Goal: Information Seeking & Learning: Learn about a topic

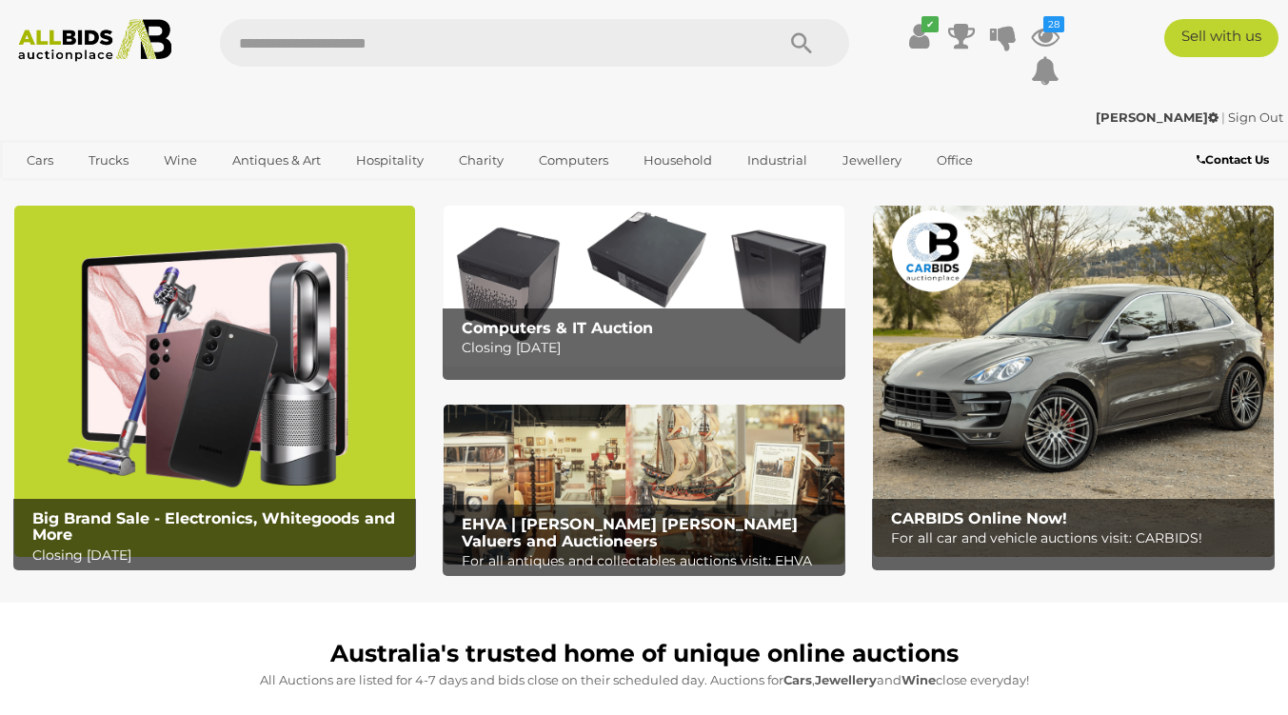
click at [1054, 29] on icon "28" at bounding box center [1054, 24] width 21 height 16
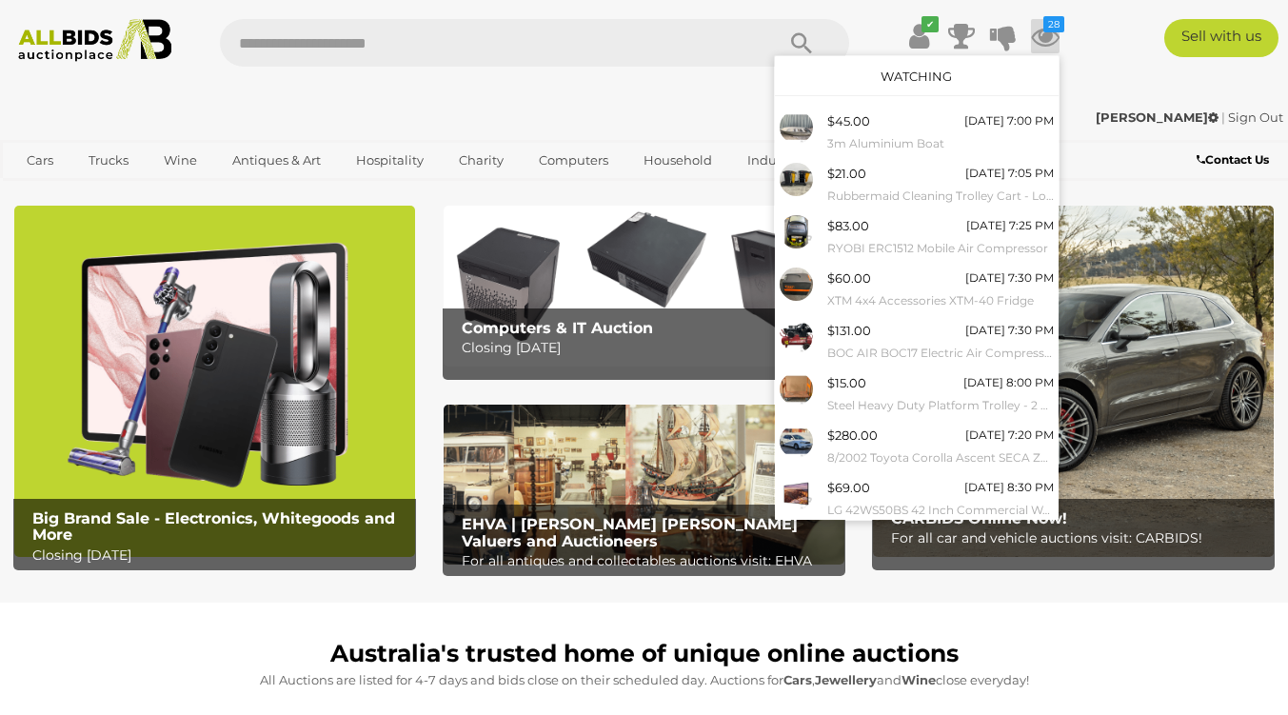
click at [906, 70] on link "Watching" at bounding box center [916, 76] width 71 height 15
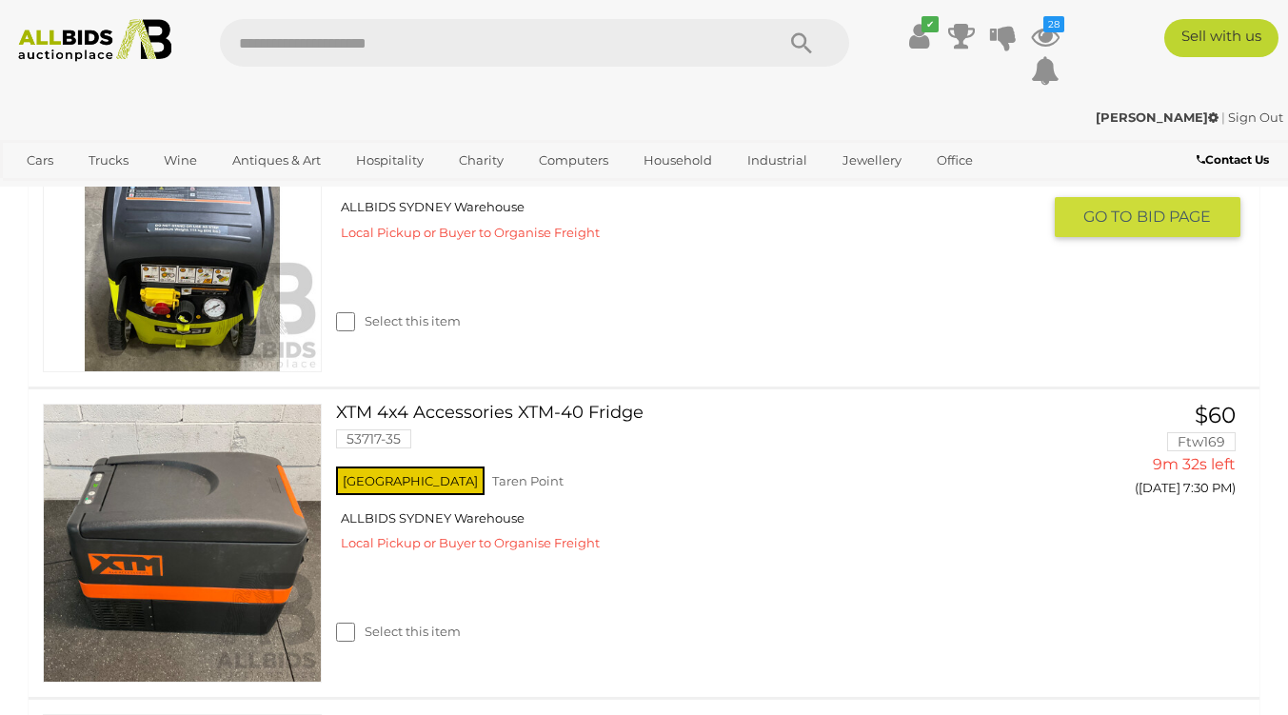
scroll to position [190, 0]
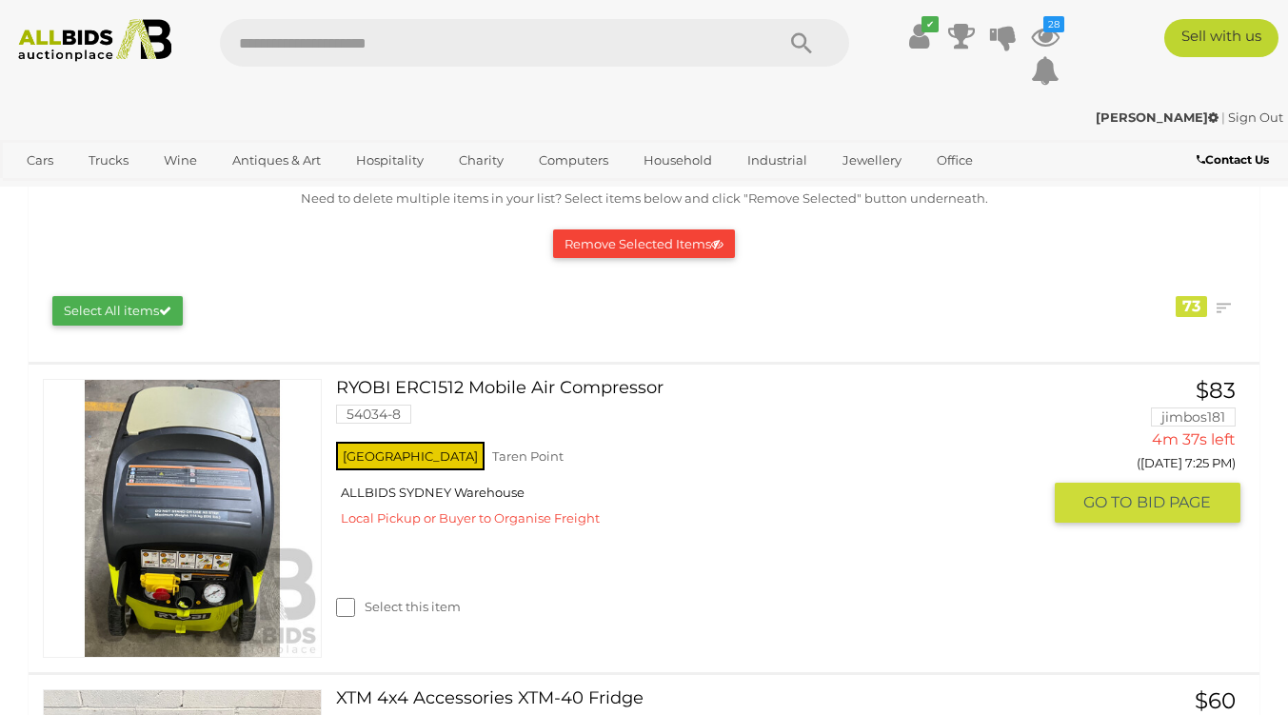
click at [251, 406] on link at bounding box center [182, 518] width 279 height 279
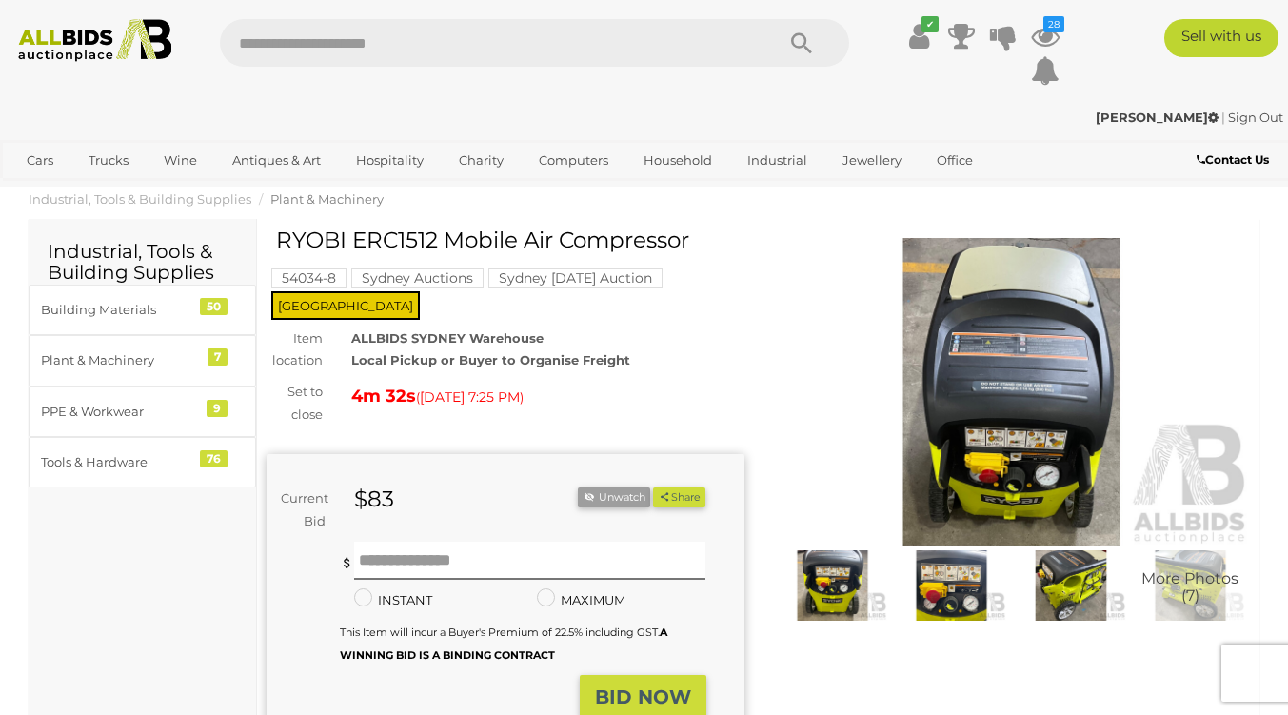
drag, startPoint x: 434, startPoint y: 237, endPoint x: 283, endPoint y: 227, distance: 151.8
click at [283, 229] on h1 "RYOBI ERC1512 Mobile Air Compressor" at bounding box center [508, 241] width 464 height 24
copy h1 "RYOBI ERC1512"
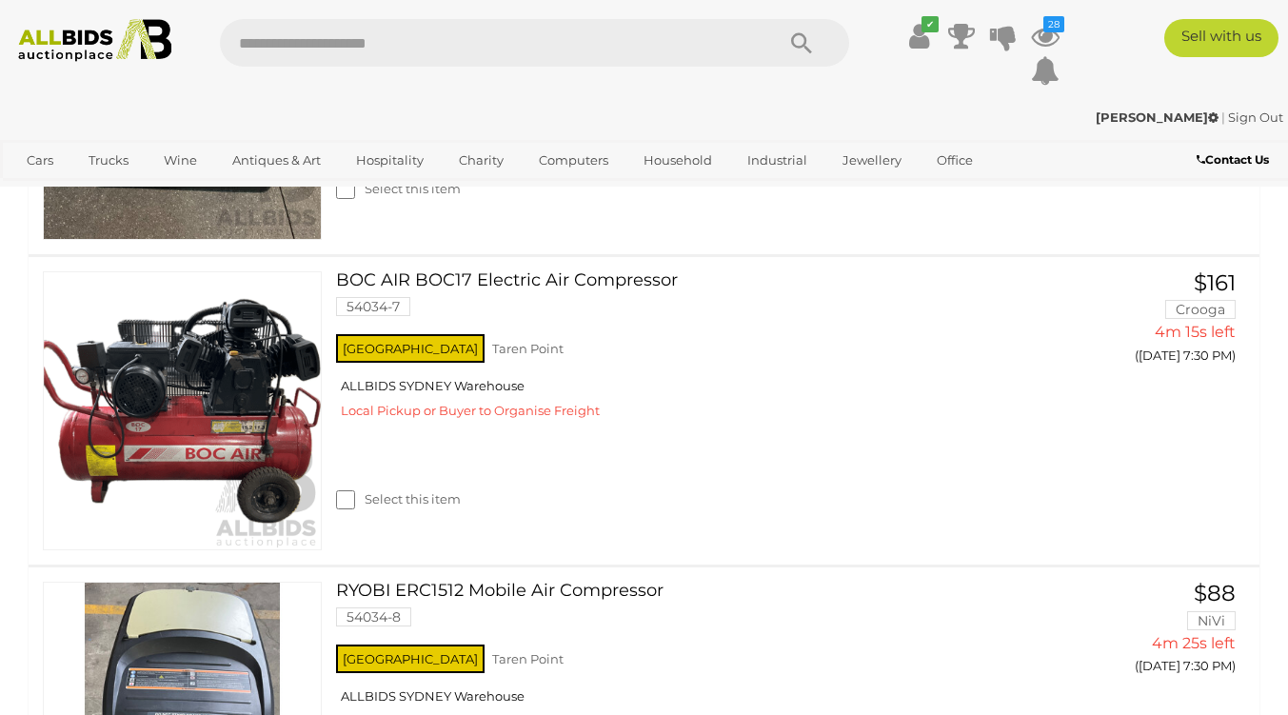
scroll to position [628, 0]
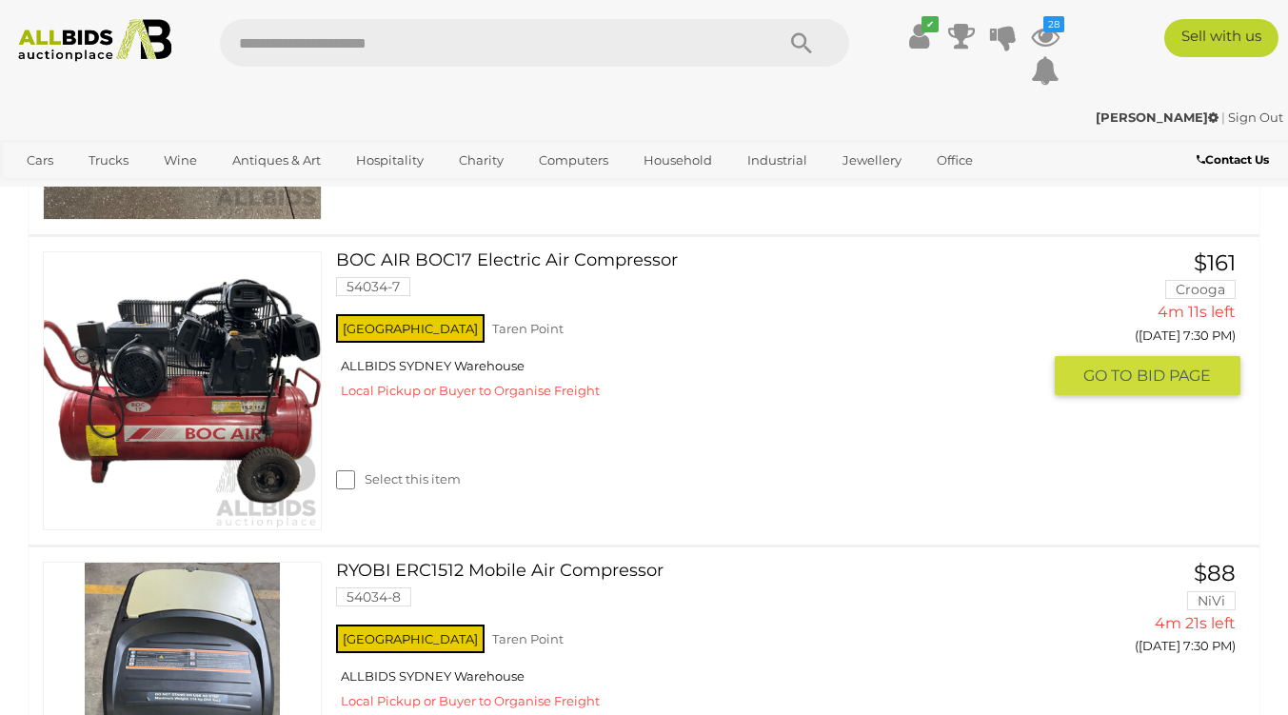
click at [267, 329] on link at bounding box center [182, 390] width 279 height 279
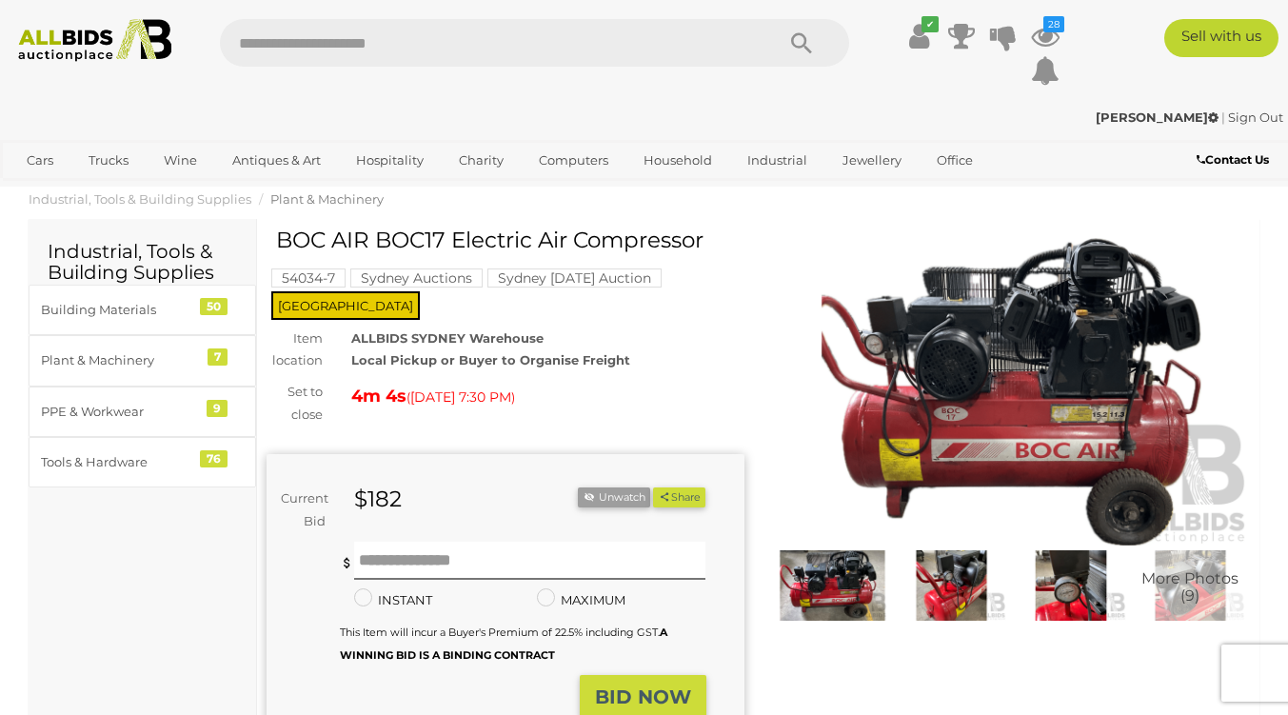
click at [905, 407] on img at bounding box center [1012, 392] width 478 height 308
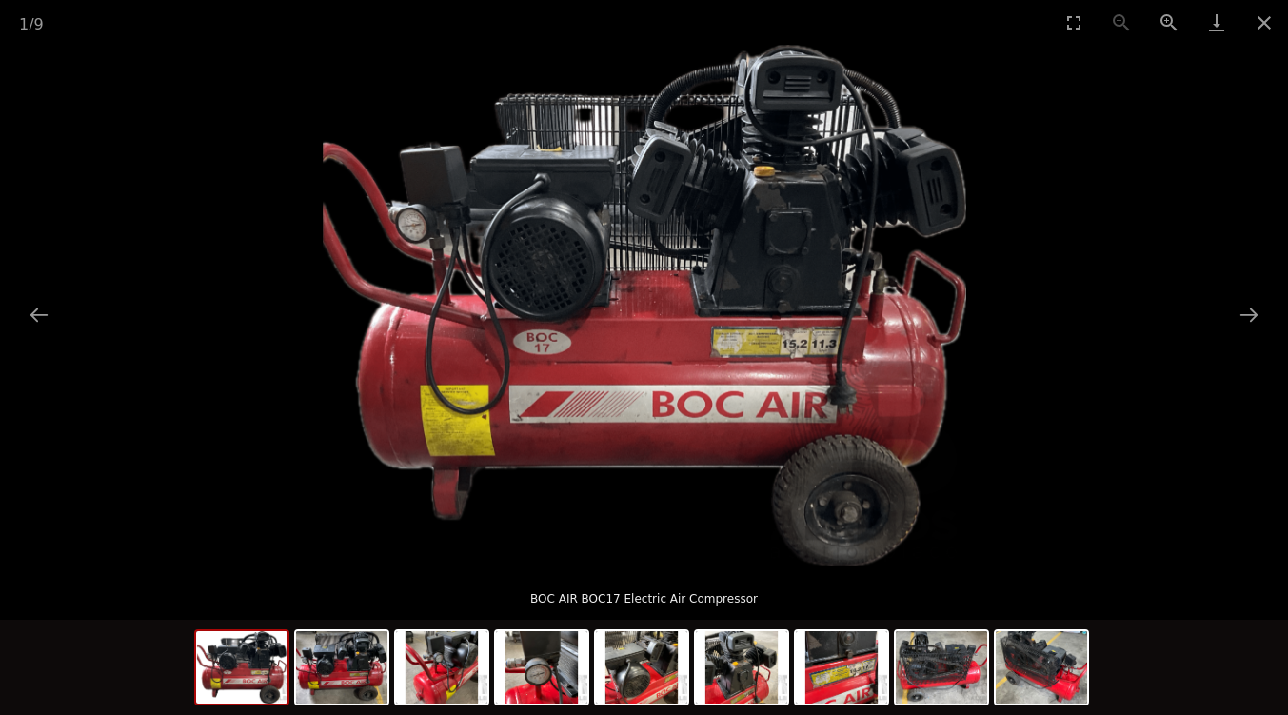
click at [1247, 312] on button "Next slide" at bounding box center [1249, 314] width 40 height 37
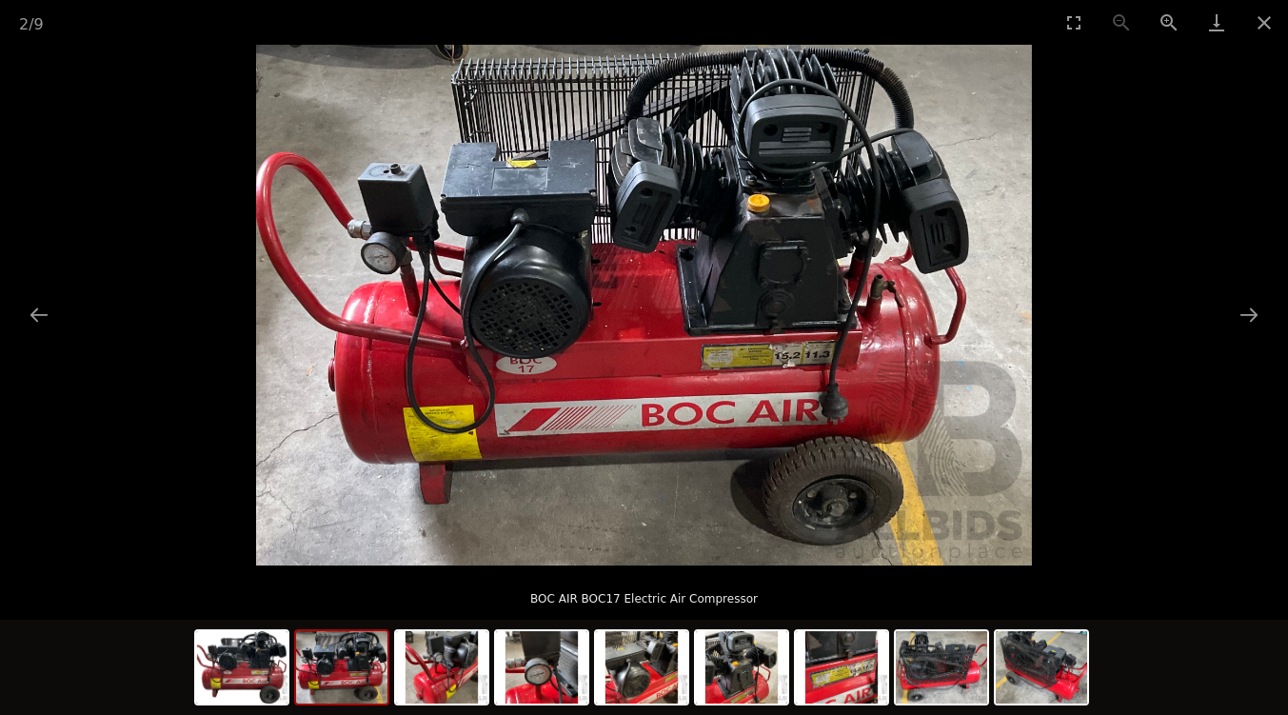
click at [1247, 312] on button "Next slide" at bounding box center [1249, 314] width 40 height 37
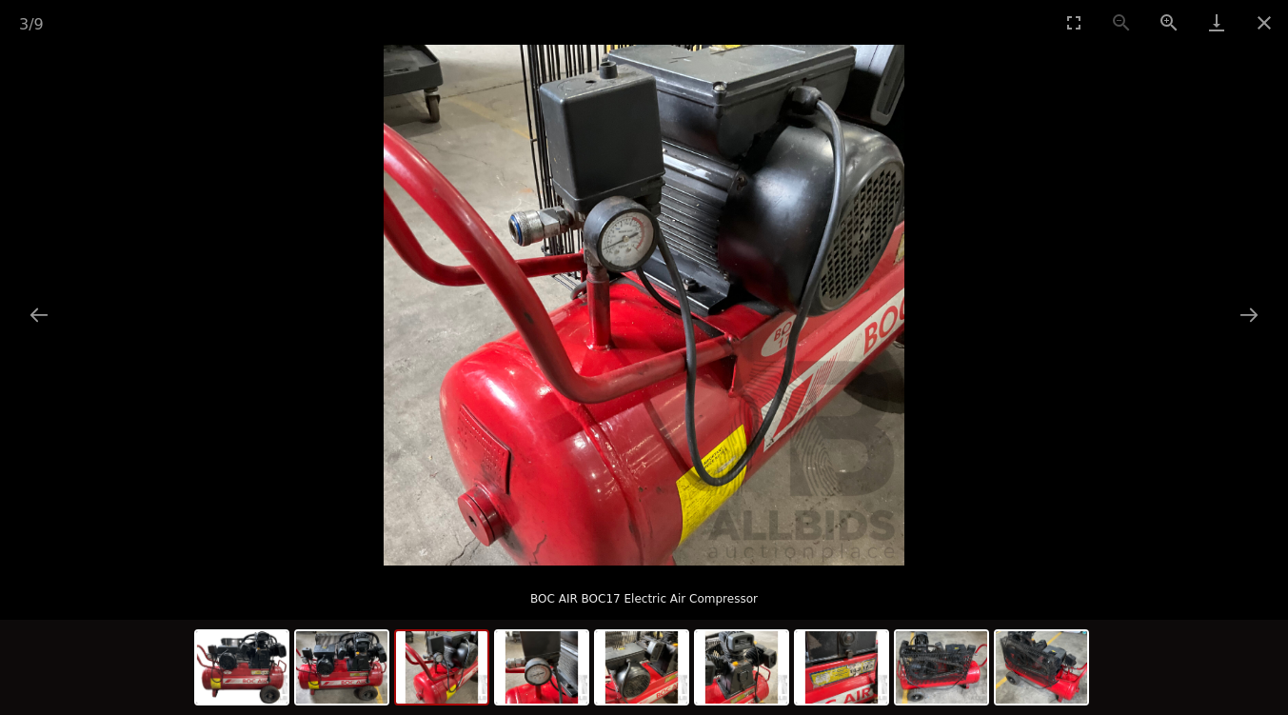
click at [1247, 312] on button "Next slide" at bounding box center [1249, 314] width 40 height 37
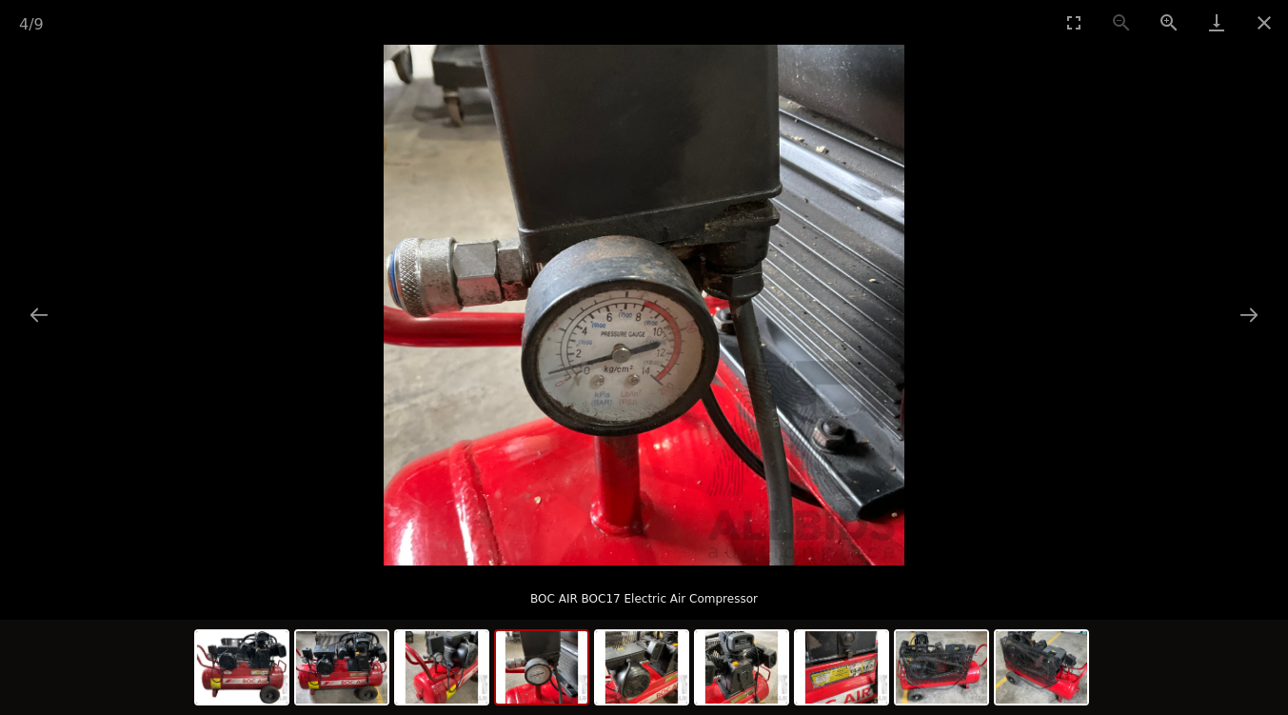
click at [1247, 312] on button "Next slide" at bounding box center [1249, 314] width 40 height 37
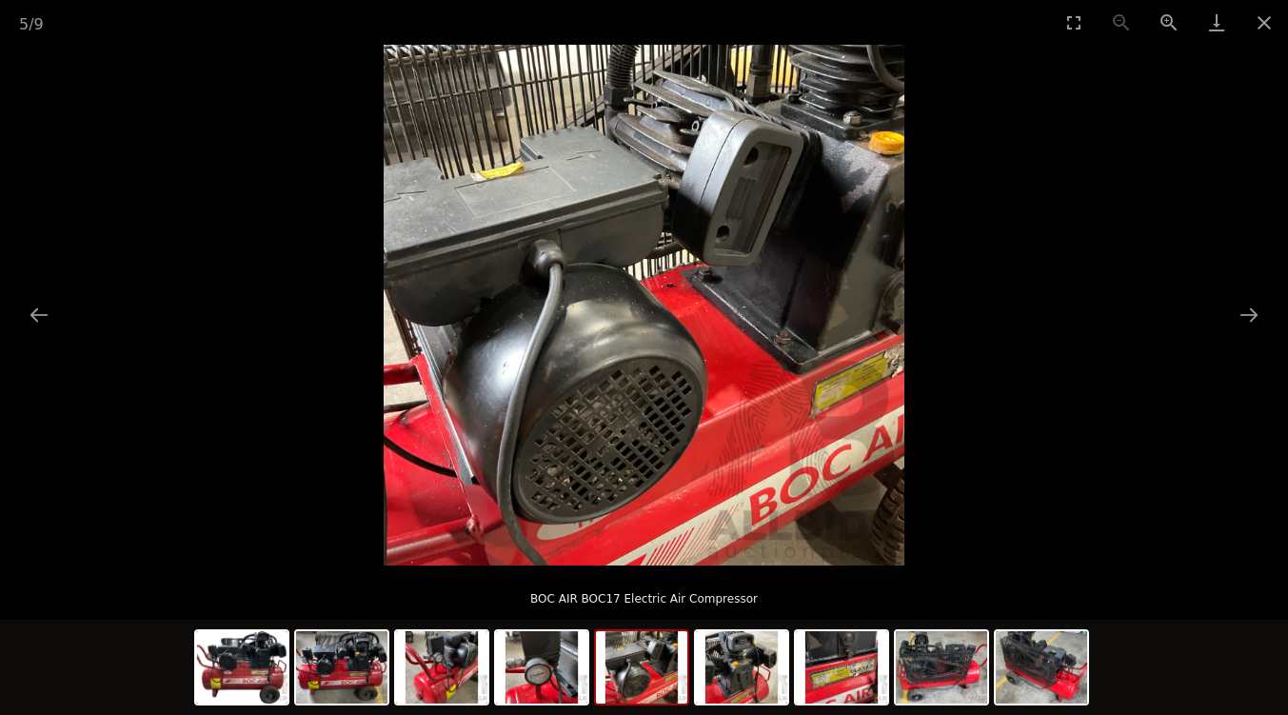
click at [1247, 312] on button "Next slide" at bounding box center [1249, 314] width 40 height 37
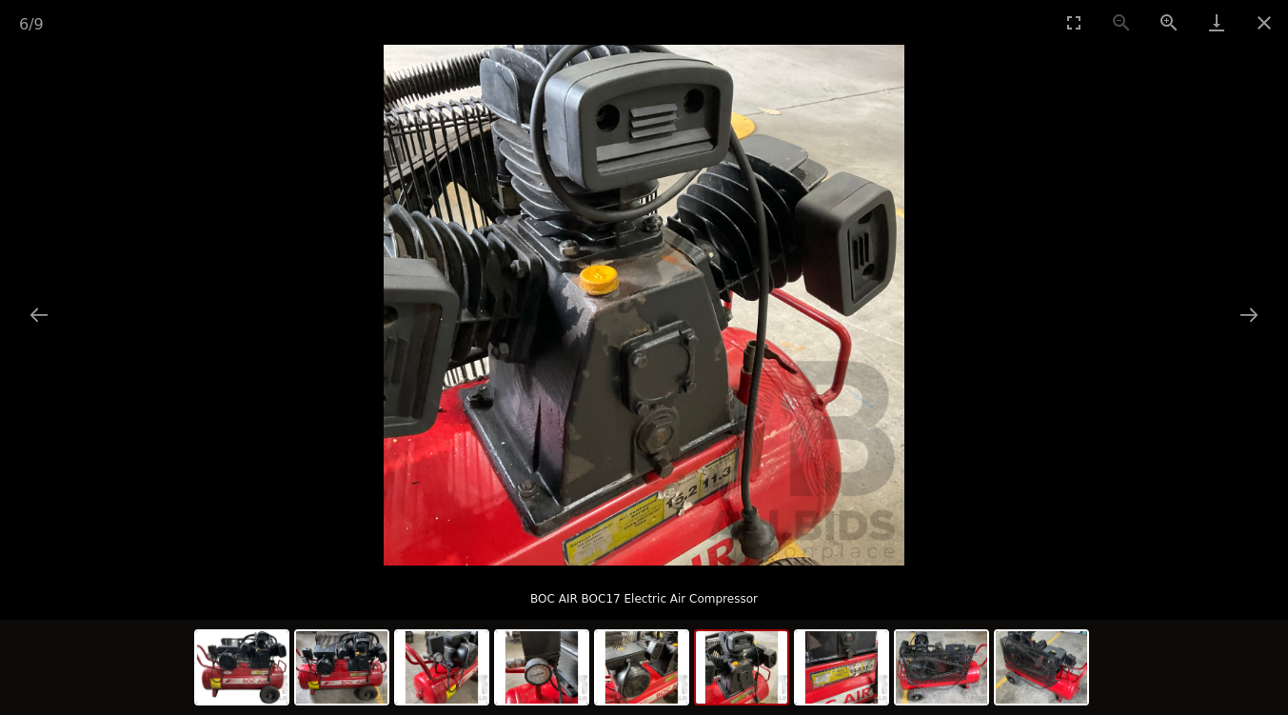
click at [1247, 312] on button "Next slide" at bounding box center [1249, 314] width 40 height 37
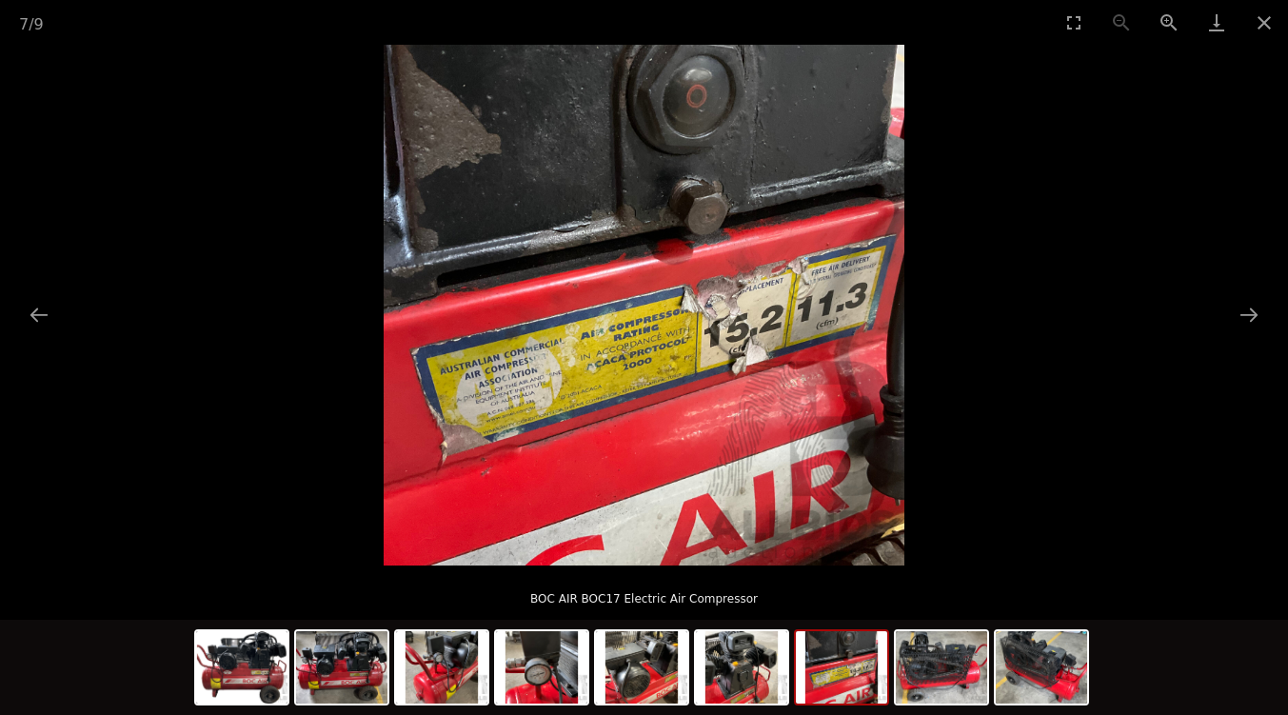
click at [1247, 312] on button "Next slide" at bounding box center [1249, 314] width 40 height 37
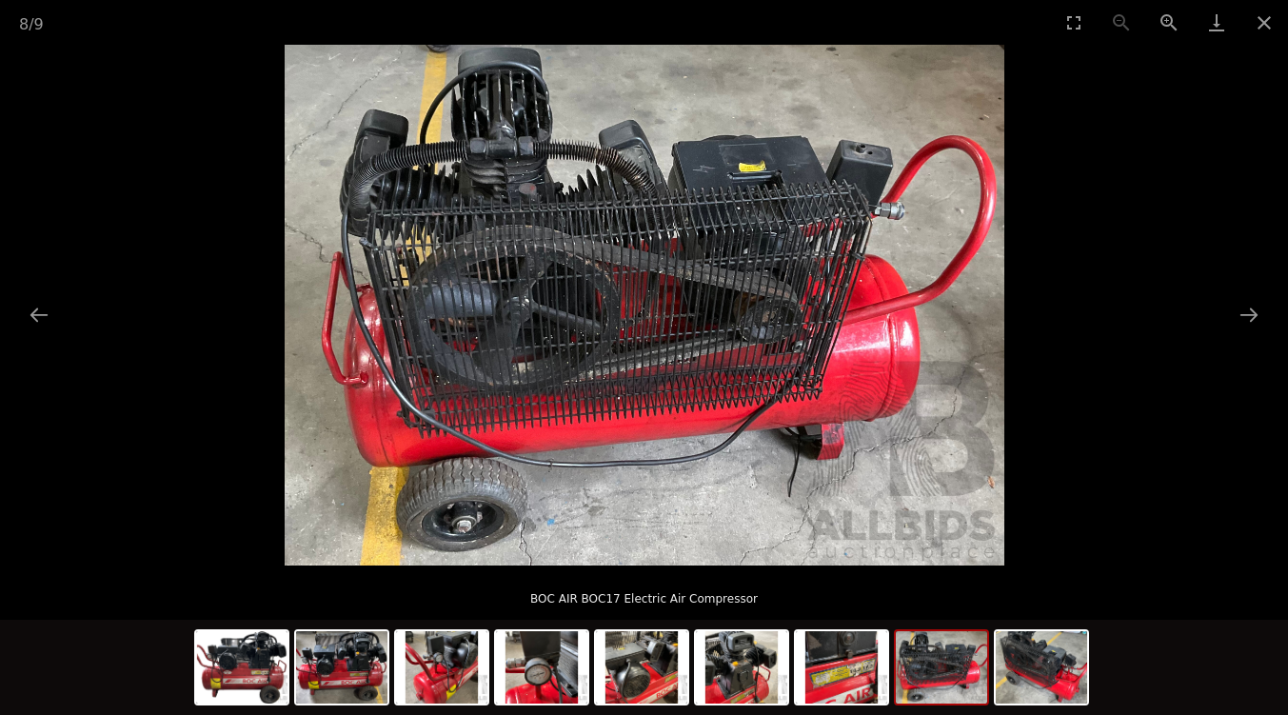
click at [1247, 312] on button "Next slide" at bounding box center [1249, 314] width 40 height 37
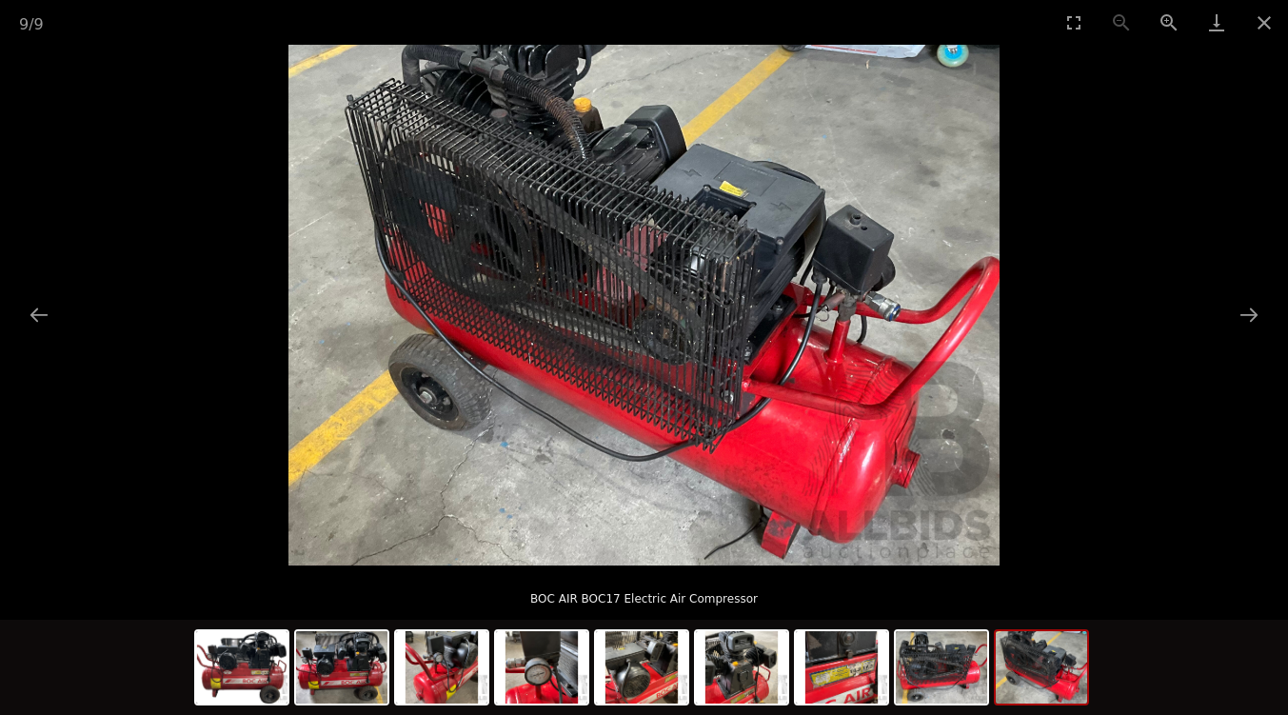
click at [1247, 312] on button "Next slide" at bounding box center [1249, 314] width 40 height 37
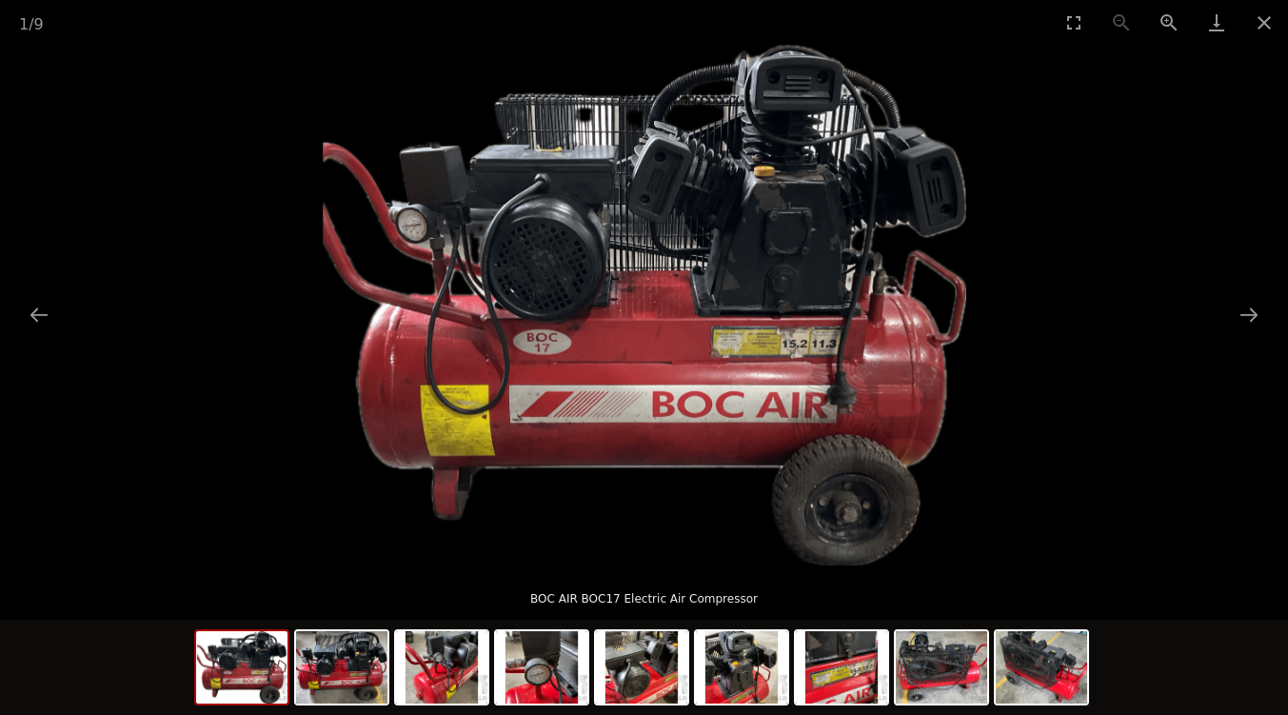
click at [1247, 312] on button "Next slide" at bounding box center [1249, 314] width 40 height 37
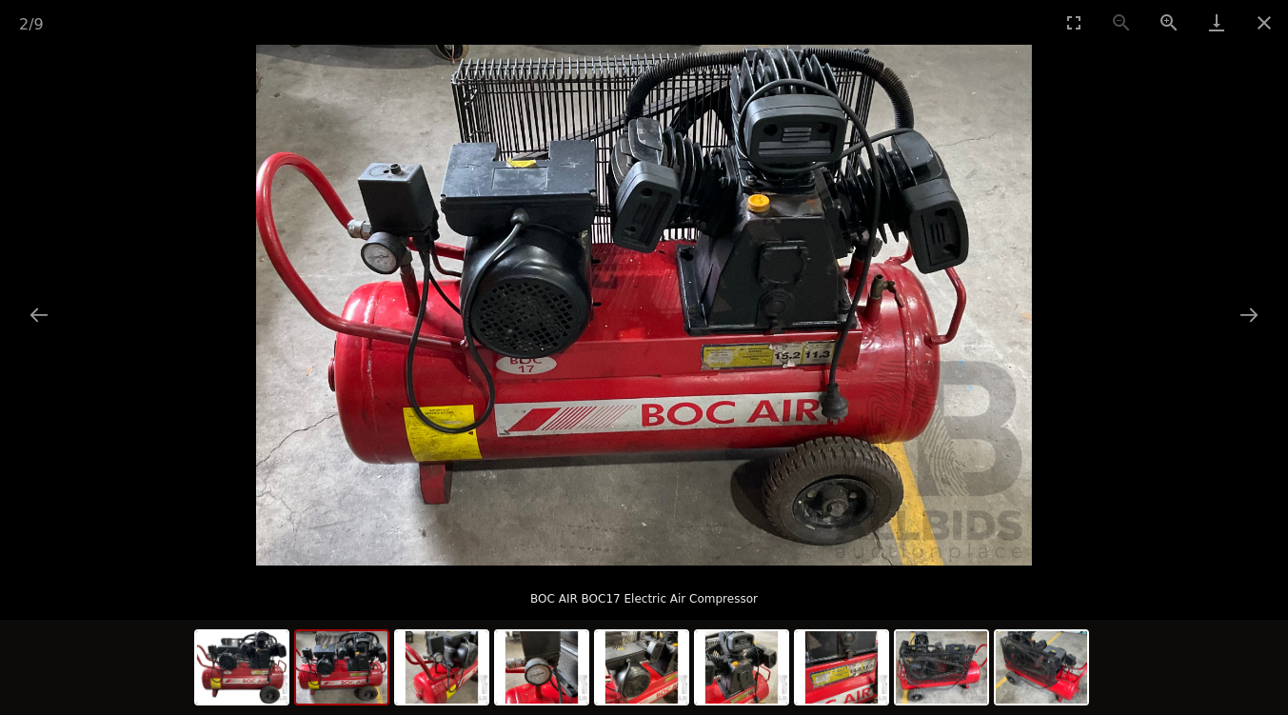
click at [1265, 19] on button "Close gallery" at bounding box center [1265, 22] width 48 height 45
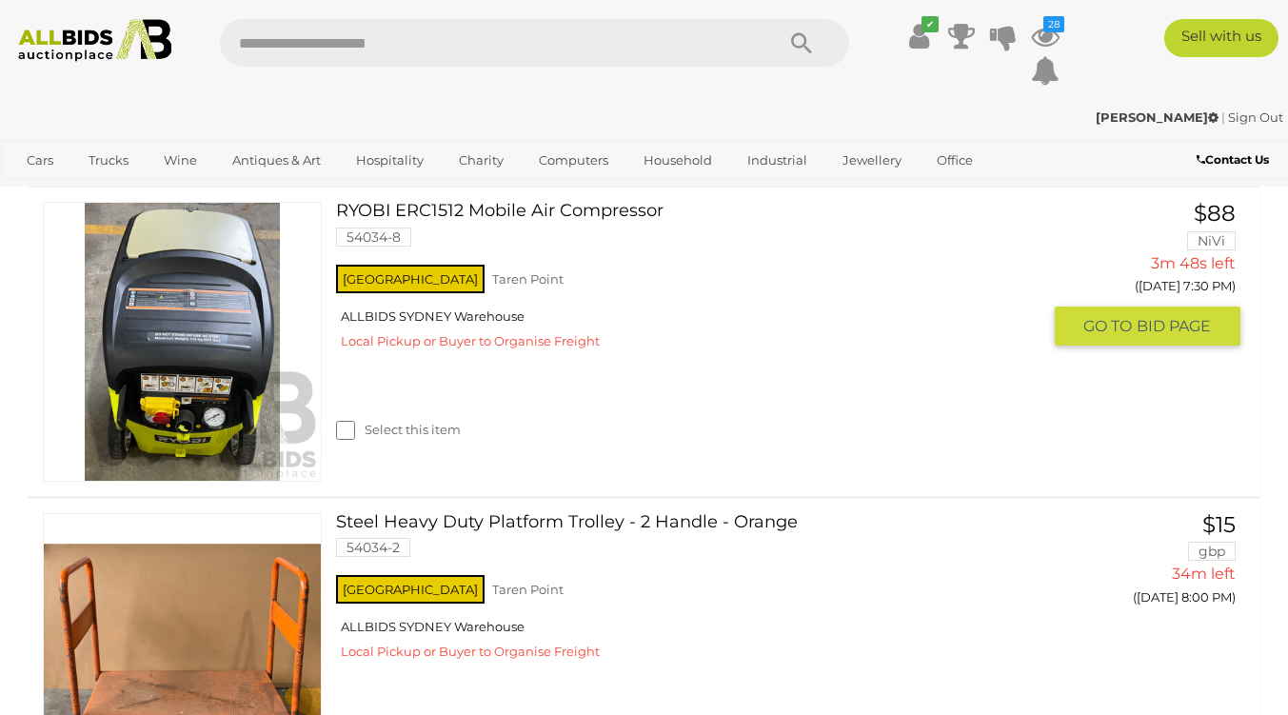
scroll to position [956, 0]
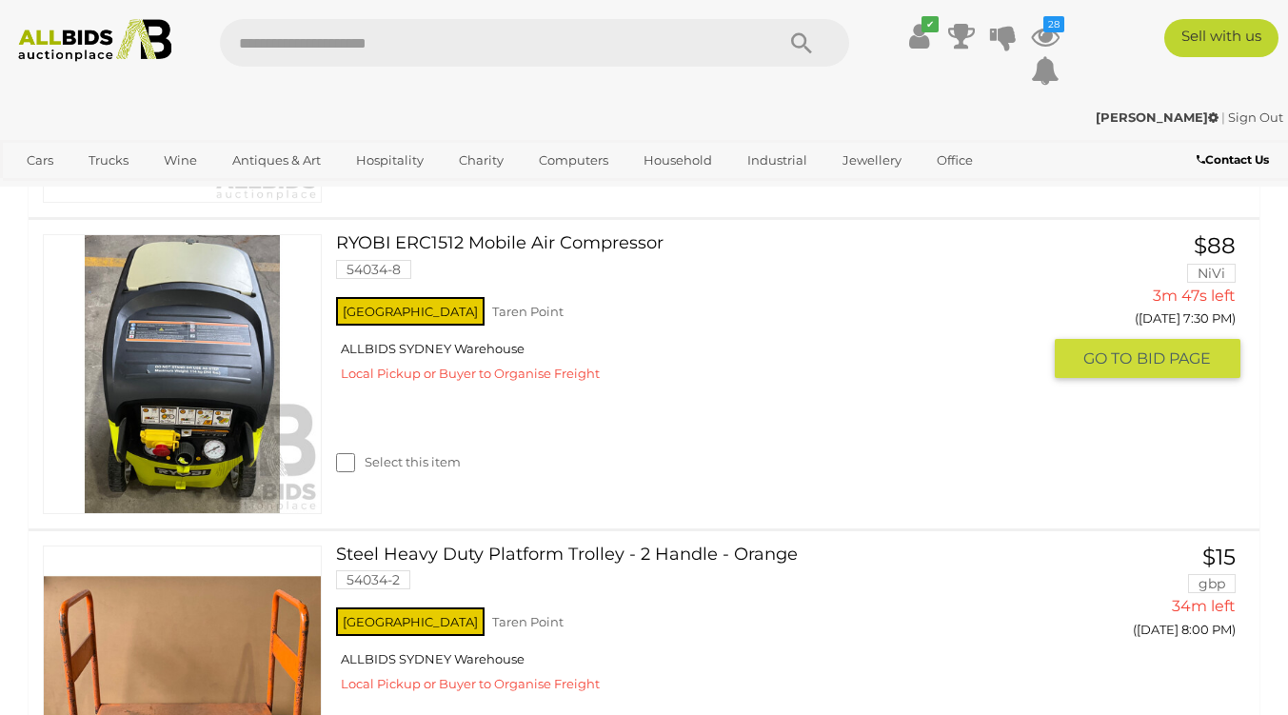
click at [427, 239] on link "RYOBI ERC1512 Mobile Air Compressor 54034-8" at bounding box center [694, 263] width 689 height 59
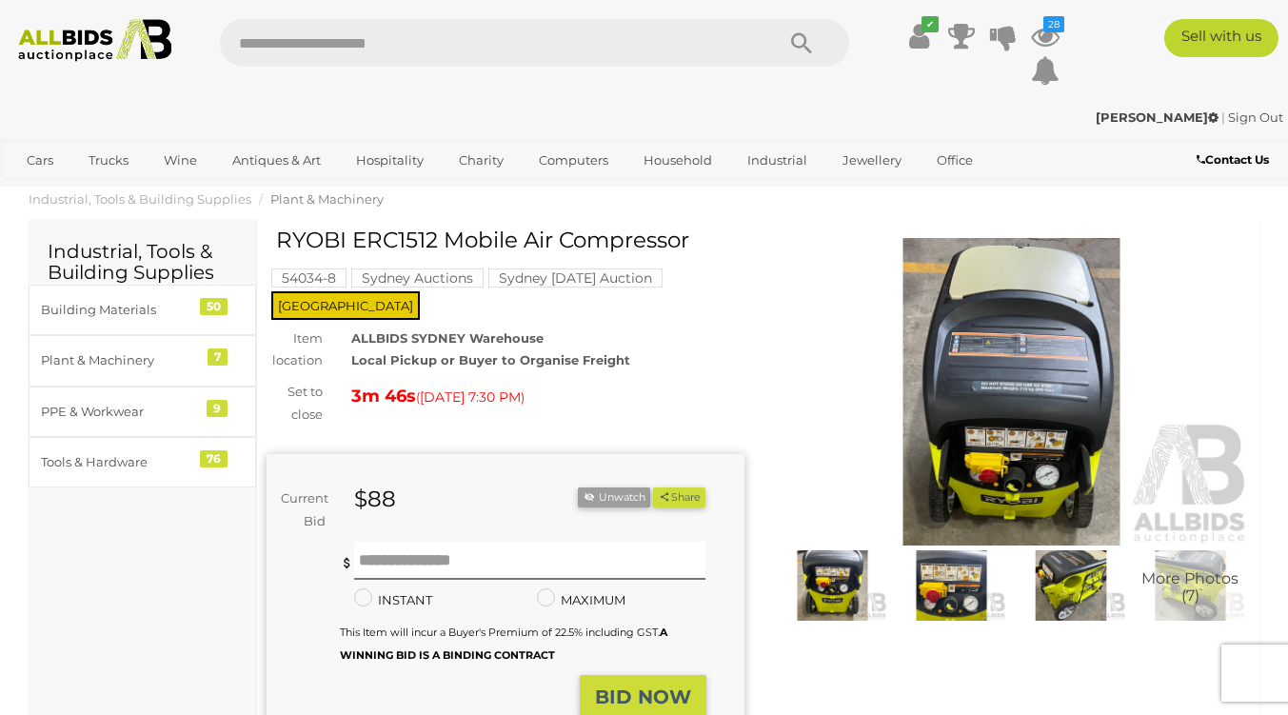
click at [1082, 428] on img at bounding box center [1012, 392] width 478 height 308
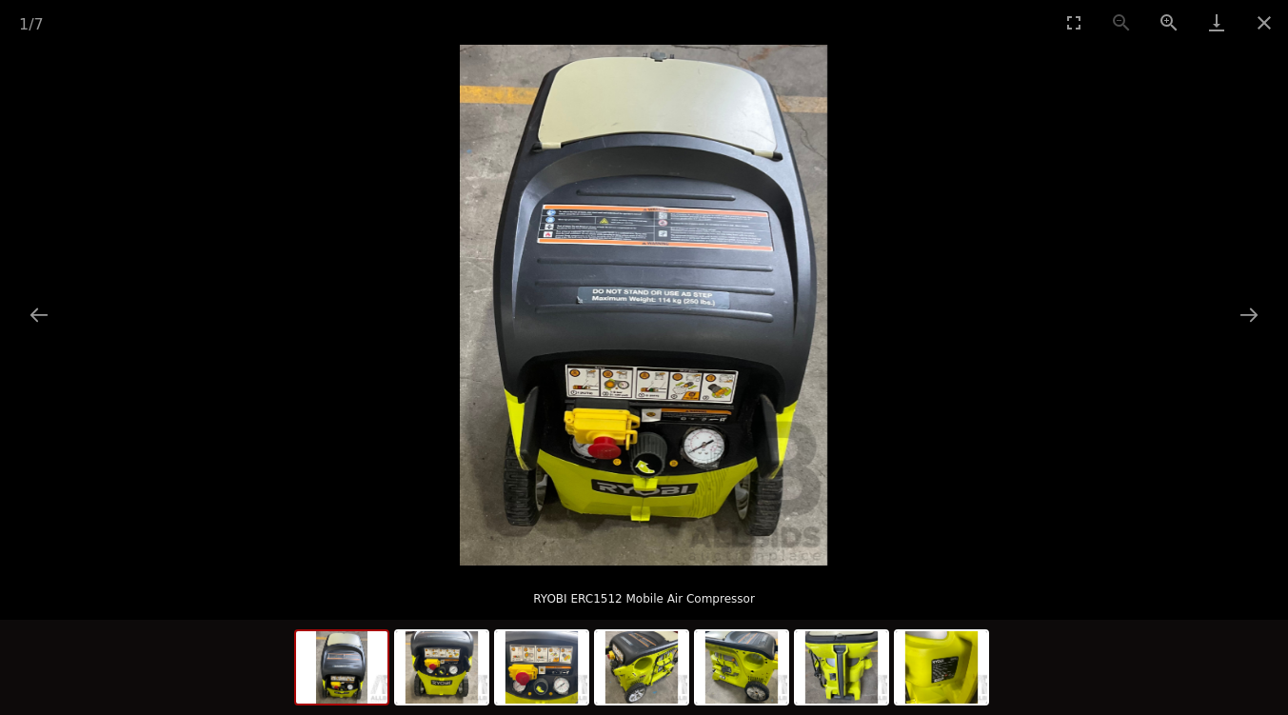
click at [1246, 312] on button "Next slide" at bounding box center [1249, 314] width 40 height 37
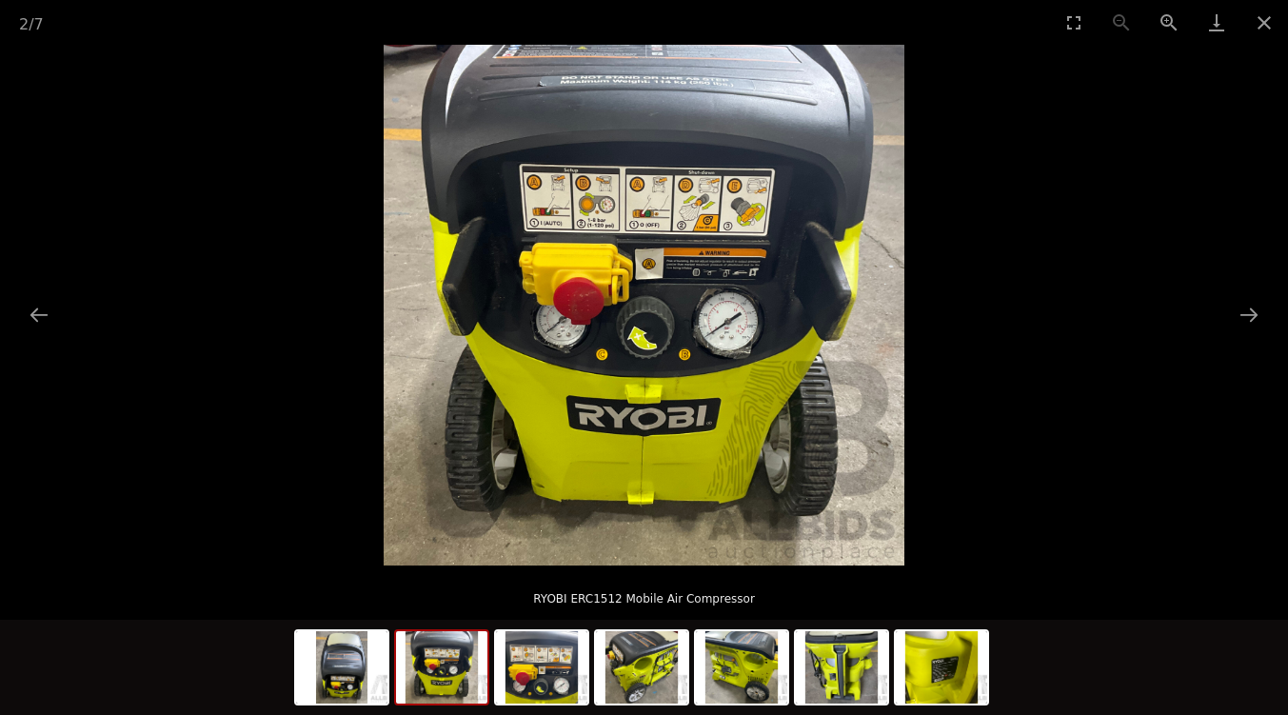
click at [1246, 312] on button "Next slide" at bounding box center [1249, 314] width 40 height 37
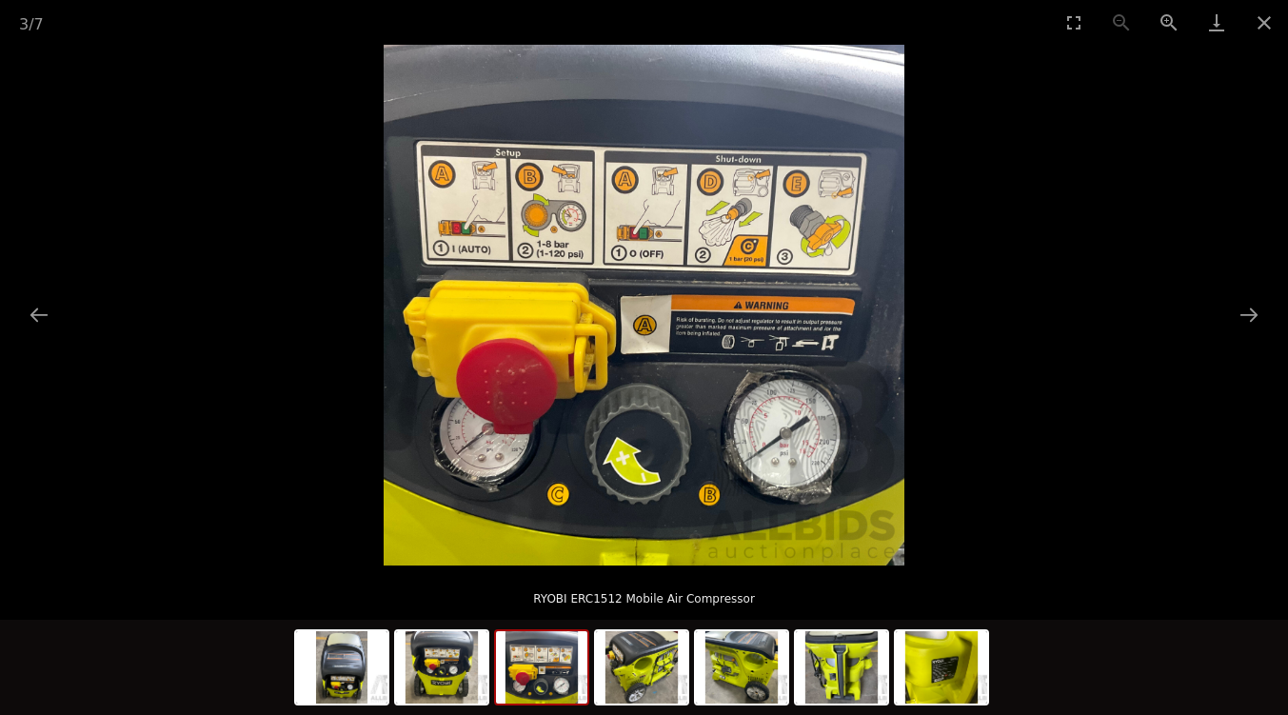
click at [1246, 312] on button "Next slide" at bounding box center [1249, 314] width 40 height 37
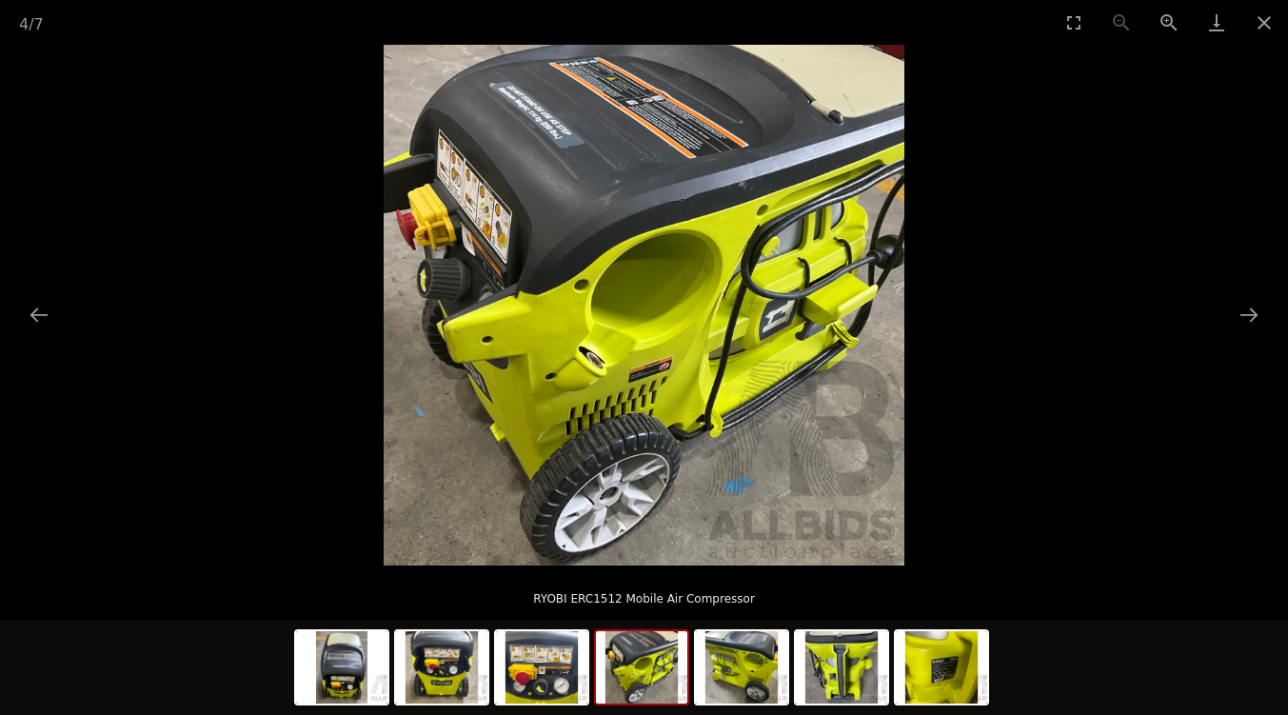
click at [1246, 312] on button "Next slide" at bounding box center [1249, 314] width 40 height 37
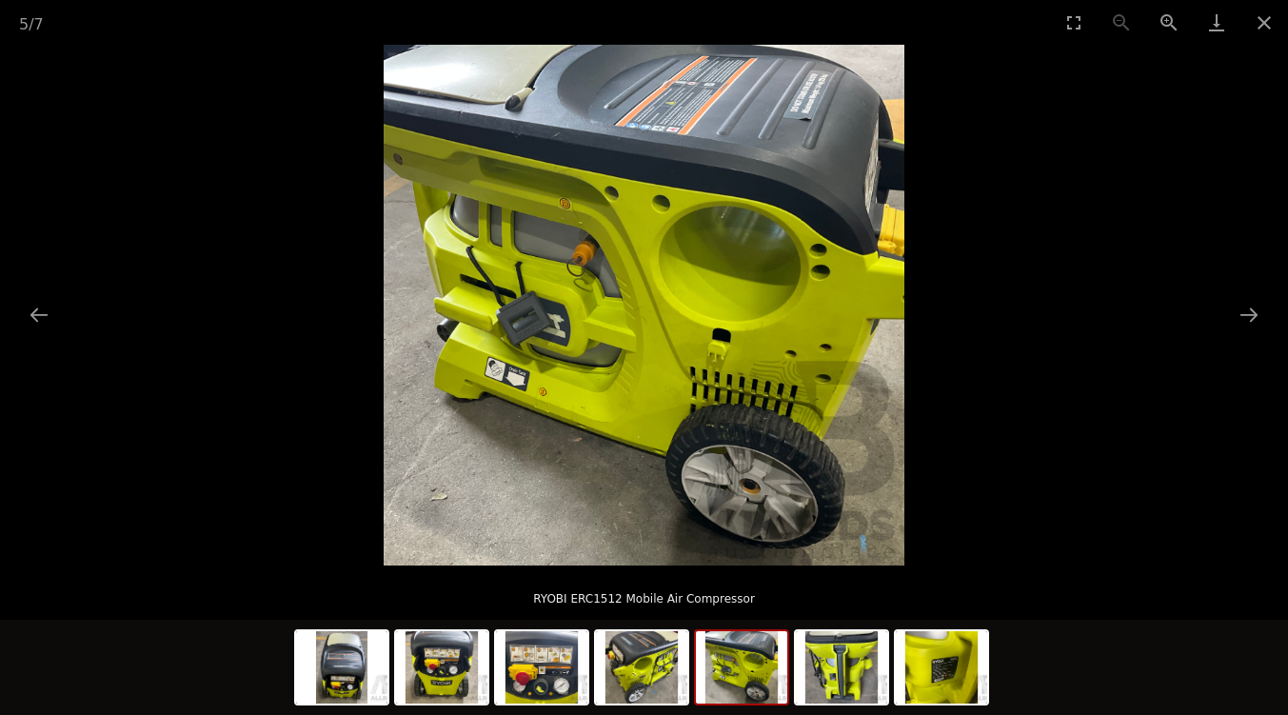
click at [1246, 312] on button "Next slide" at bounding box center [1249, 314] width 40 height 37
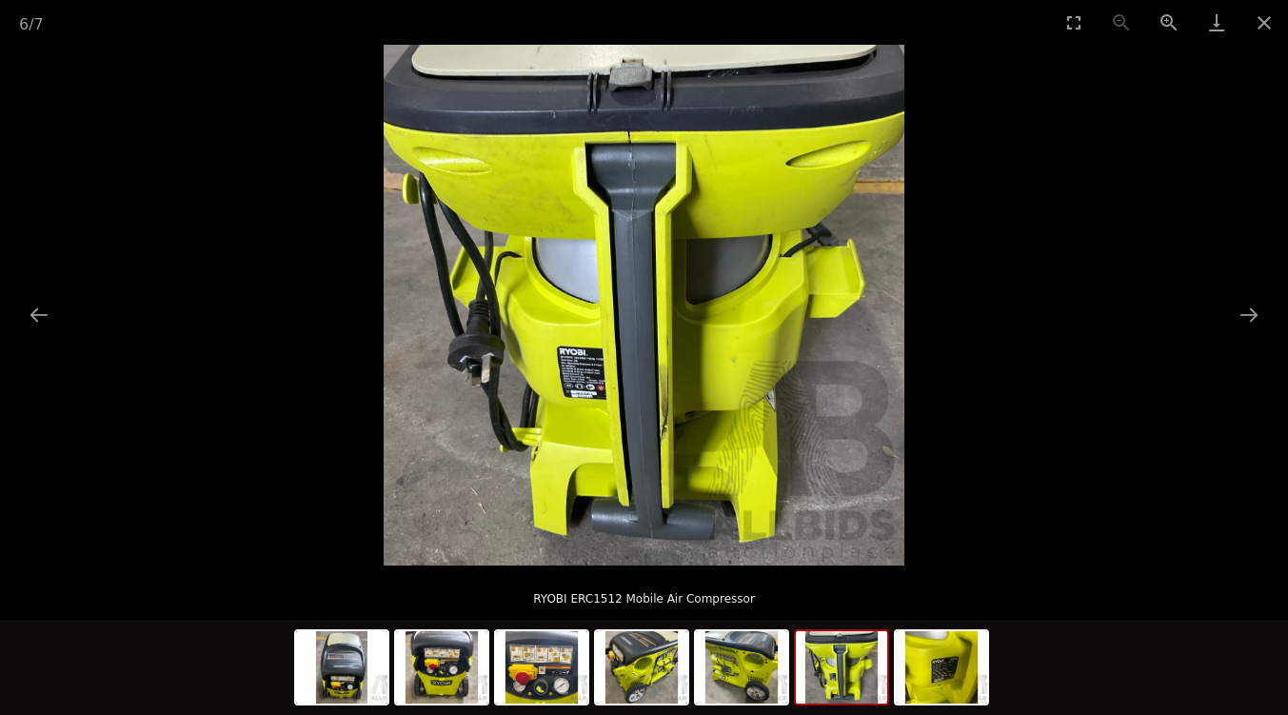
click at [1246, 312] on button "Next slide" at bounding box center [1249, 314] width 40 height 37
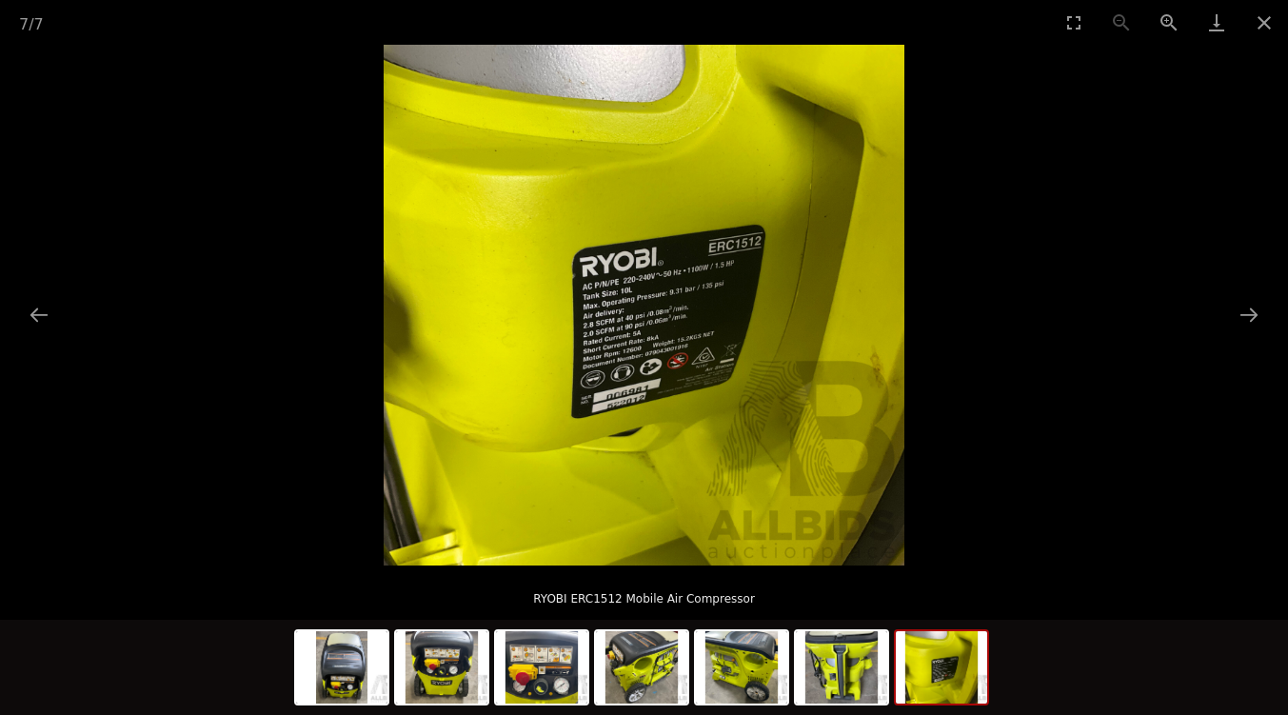
click at [1246, 312] on button "Next slide" at bounding box center [1249, 314] width 40 height 37
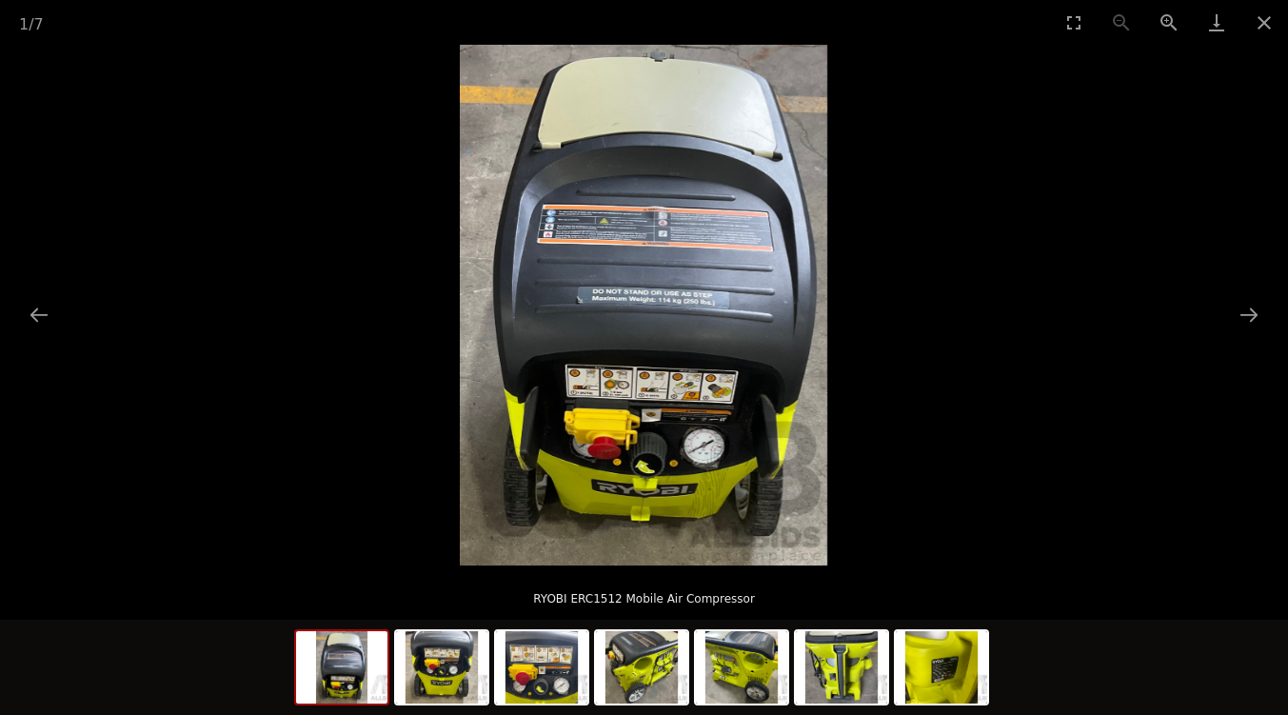
click at [1246, 311] on button "Next slide" at bounding box center [1249, 314] width 40 height 37
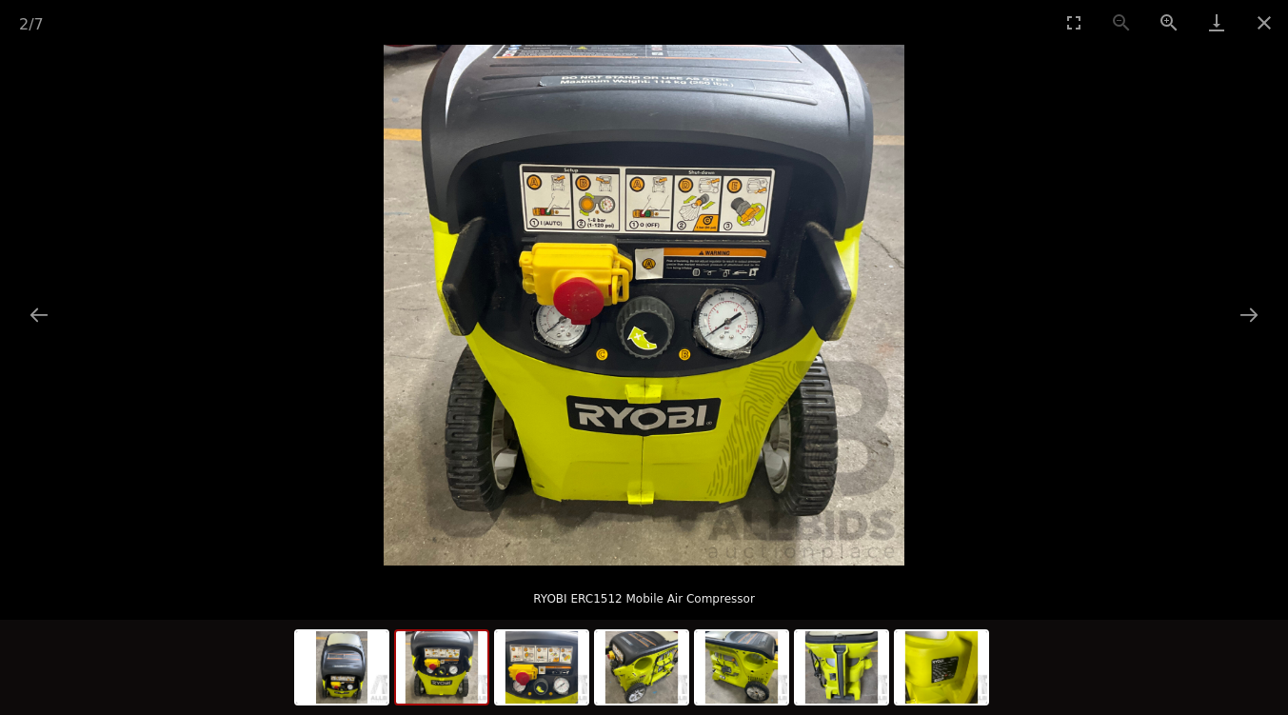
click at [1246, 311] on button "Next slide" at bounding box center [1249, 314] width 40 height 37
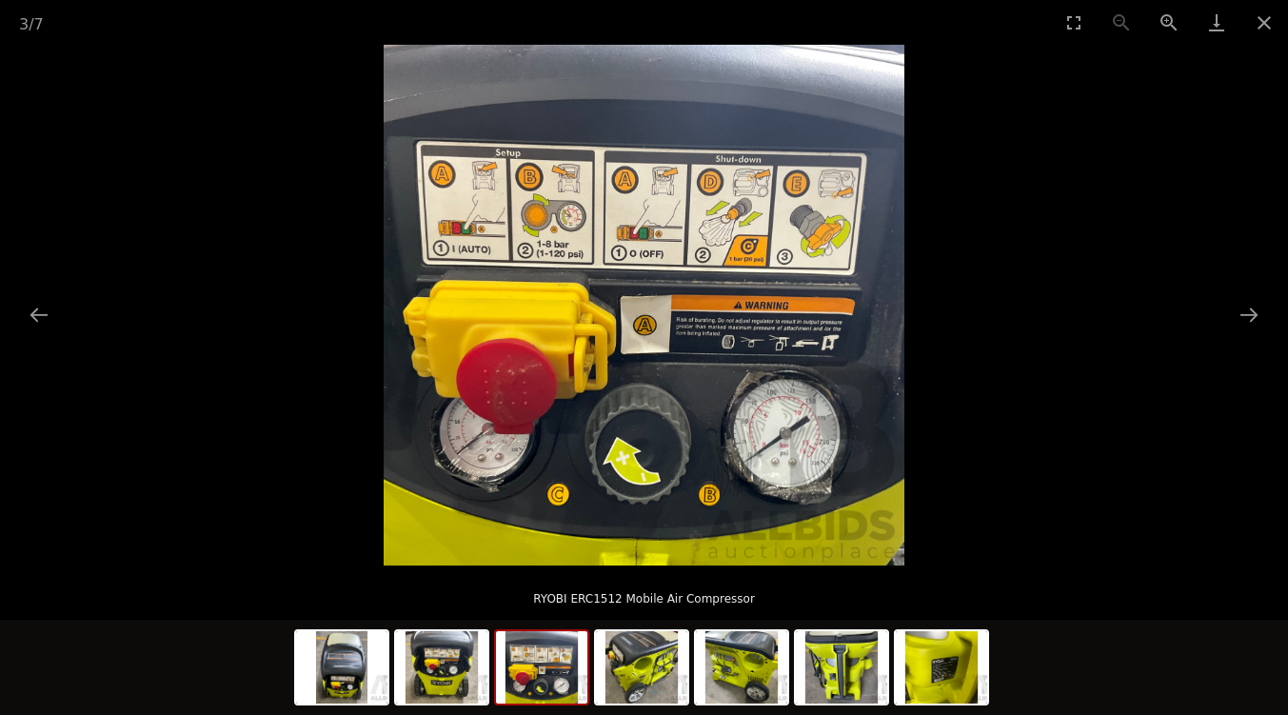
click at [1246, 311] on button "Next slide" at bounding box center [1249, 314] width 40 height 37
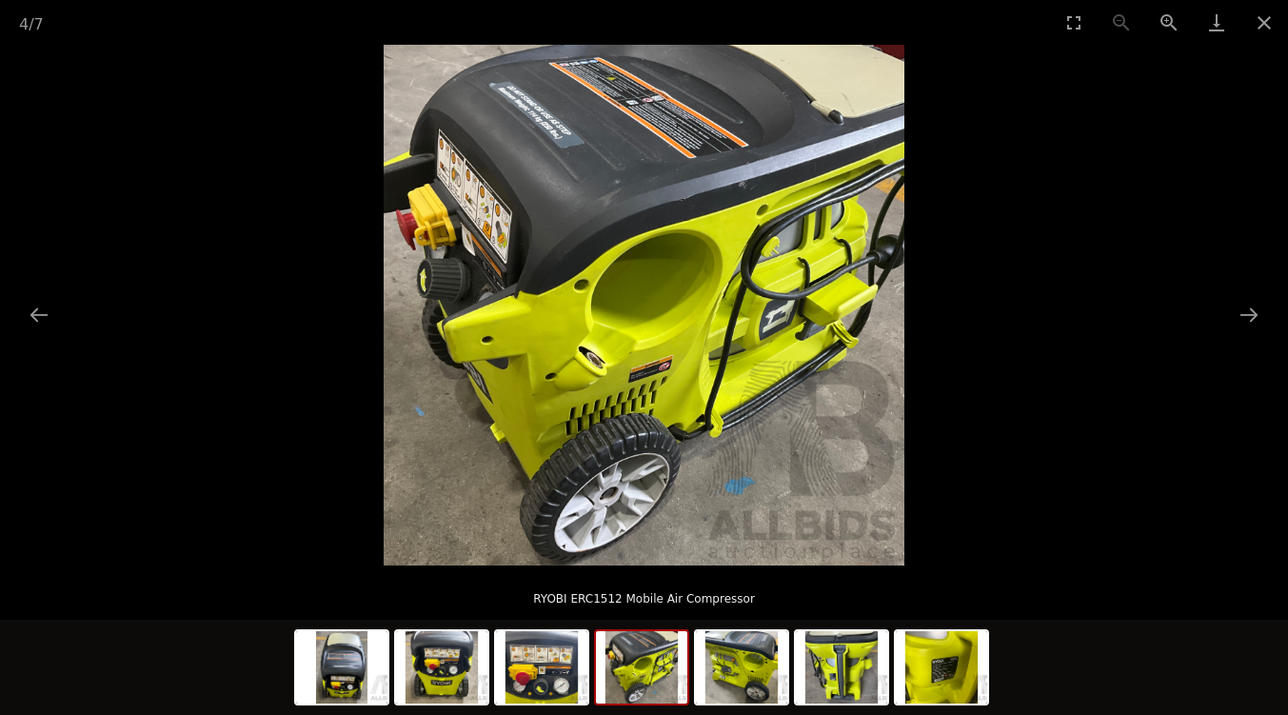
click at [1261, 15] on button "Close gallery" at bounding box center [1265, 22] width 48 height 45
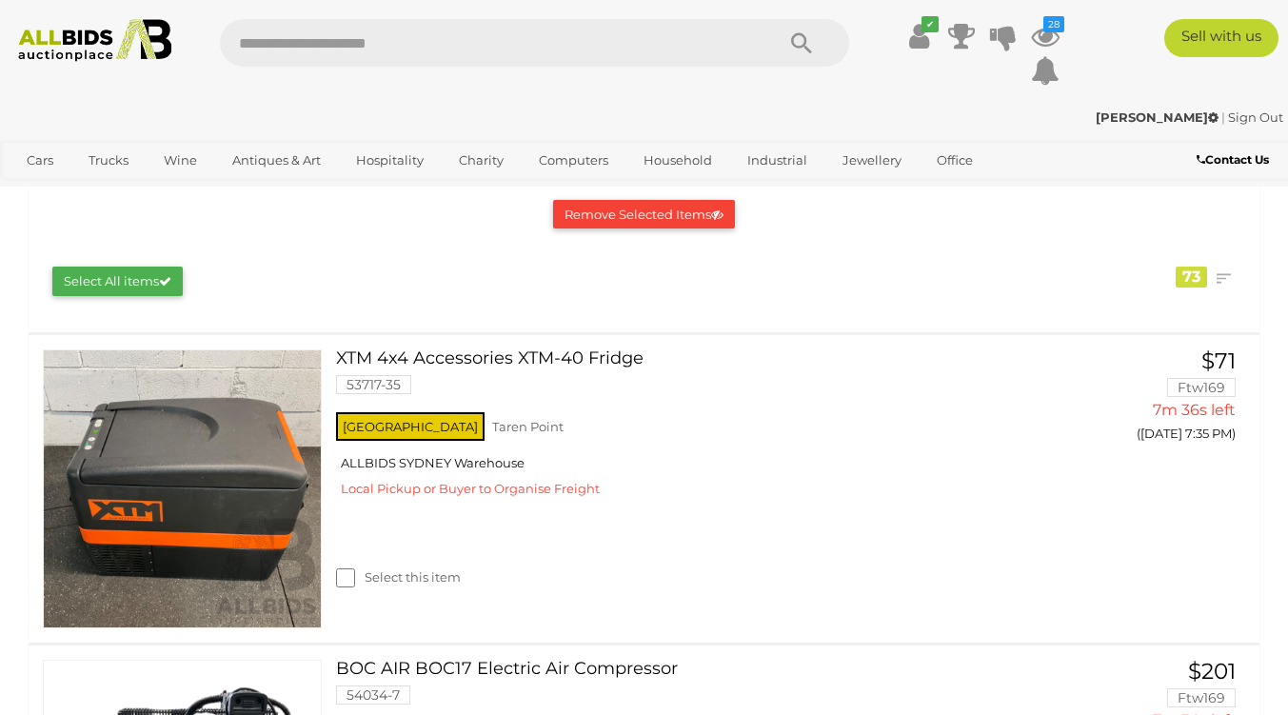
scroll to position [289, 0]
